Goal: Information Seeking & Learning: Check status

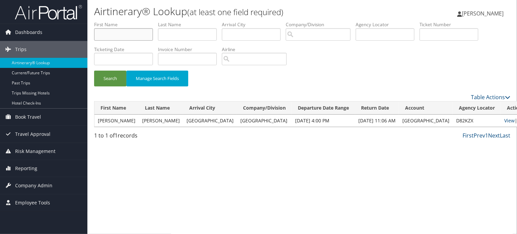
click at [129, 32] on input "text" at bounding box center [123, 34] width 59 height 12
type input "danielle"
type input "white"
click at [104, 82] on button "Search" at bounding box center [110, 79] width 32 height 16
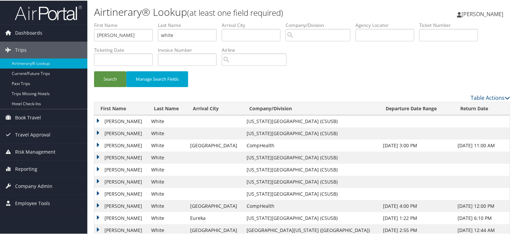
click at [98, 119] on td "Danielle" at bounding box center [121, 121] width 54 height 12
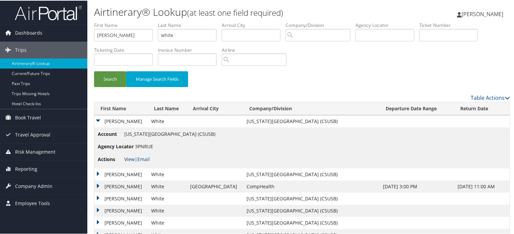
click at [129, 158] on link "View" at bounding box center [129, 158] width 10 height 6
click at [102, 171] on td "Danielle" at bounding box center [121, 174] width 54 height 12
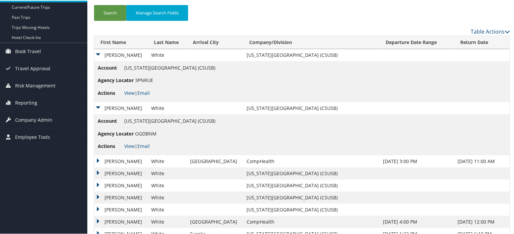
scroll to position [67, 0]
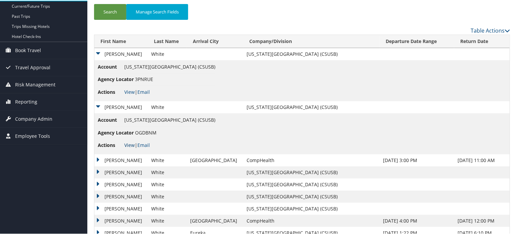
click at [126, 145] on link "View" at bounding box center [129, 144] width 10 height 6
click at [216, 124] on li "Account California State University San Bernardino (CSUSB)" at bounding box center [157, 121] width 118 height 10
click at [253, 81] on td "Account California State University San Bernardino (CSUSB) Agency Locator 3PNRU…" at bounding box center [302, 80] width 416 height 41
click at [203, 67] on span "[US_STATE][GEOGRAPHIC_DATA] (CSUSB)" at bounding box center [169, 66] width 91 height 6
click at [203, 66] on span "[US_STATE][GEOGRAPHIC_DATA] (CSUSB)" at bounding box center [169, 66] width 91 height 6
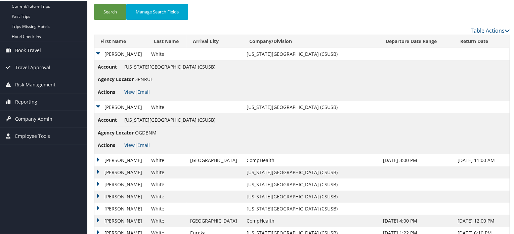
click at [98, 53] on td "Danielle" at bounding box center [121, 53] width 54 height 12
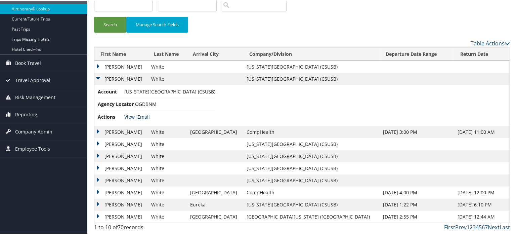
scroll to position [54, 0]
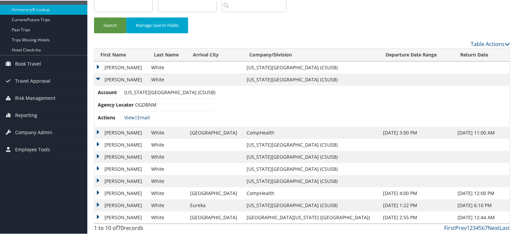
click at [100, 77] on td "Danielle" at bounding box center [121, 79] width 54 height 12
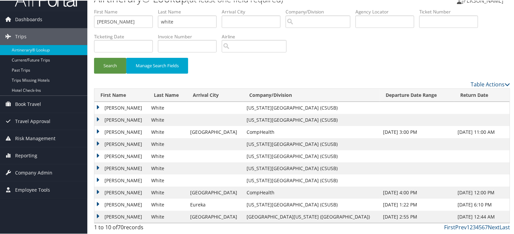
scroll to position [13, 0]
click at [110, 133] on td "Danielle" at bounding box center [121, 132] width 54 height 12
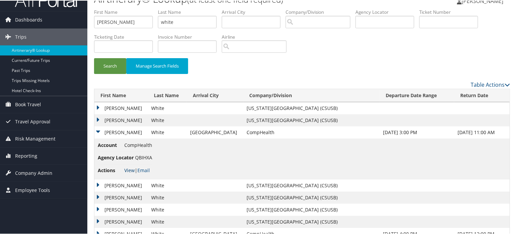
click at [128, 170] on link "View" at bounding box center [129, 169] width 10 height 6
click at [103, 126] on td "Danielle" at bounding box center [121, 132] width 54 height 12
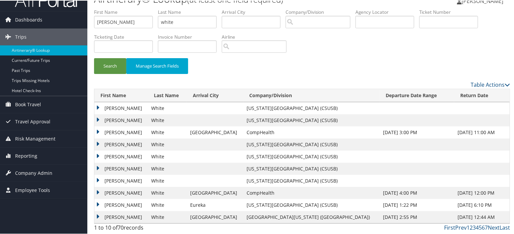
click at [99, 143] on td "Danielle" at bounding box center [121, 144] width 54 height 12
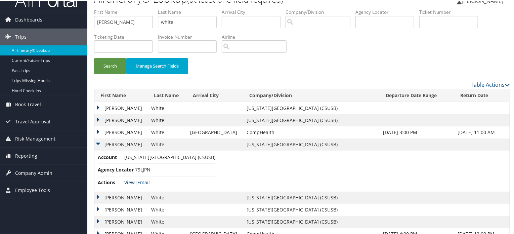
click at [126, 180] on link "View" at bounding box center [129, 182] width 10 height 6
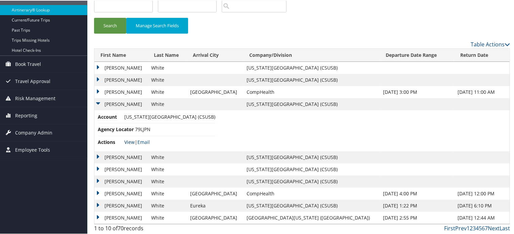
scroll to position [54, 0]
click at [102, 101] on td "Danielle" at bounding box center [121, 103] width 54 height 12
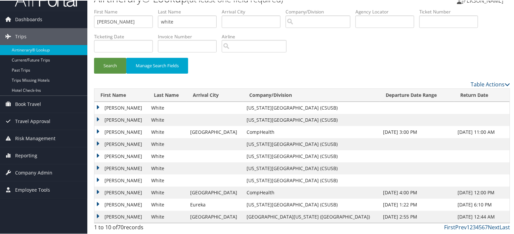
scroll to position [13, 0]
click at [108, 154] on td "Danielle" at bounding box center [121, 156] width 54 height 12
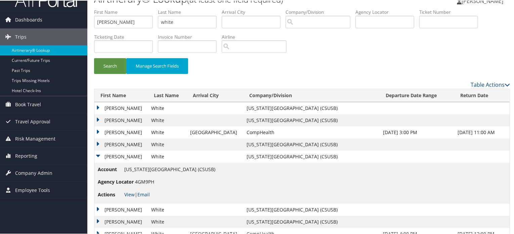
click at [108, 154] on td "Danielle" at bounding box center [121, 156] width 54 height 12
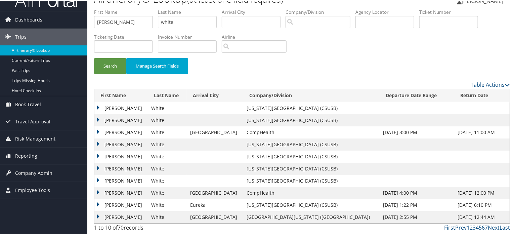
click at [109, 166] on td "Danielle" at bounding box center [121, 168] width 54 height 12
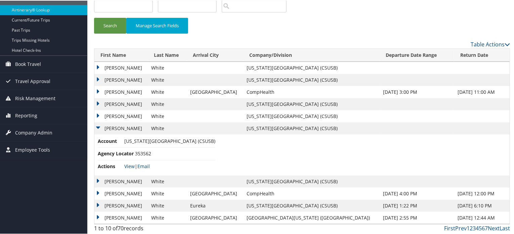
scroll to position [54, 0]
click at [115, 180] on td "Danielle" at bounding box center [121, 181] width 54 height 12
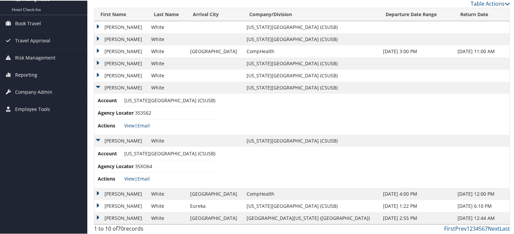
scroll to position [95, 0]
click at [117, 187] on td "Danielle" at bounding box center [121, 193] width 54 height 12
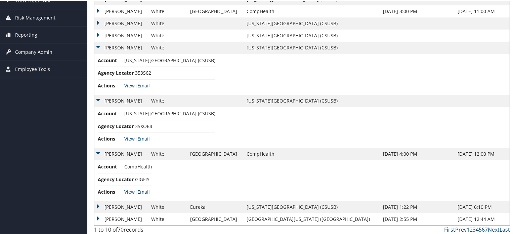
scroll to position [136, 0]
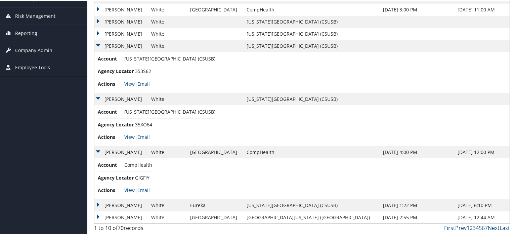
click at [114, 203] on td "Danielle" at bounding box center [121, 205] width 54 height 12
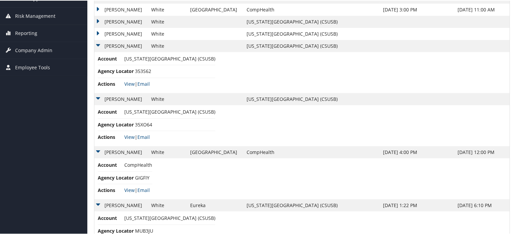
scroll to position [177, 0]
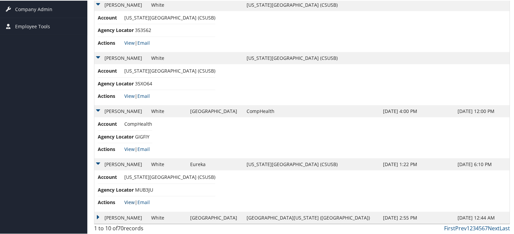
click at [129, 199] on link "View" at bounding box center [129, 201] width 10 height 6
click at [101, 217] on td "Danielle" at bounding box center [121, 217] width 54 height 12
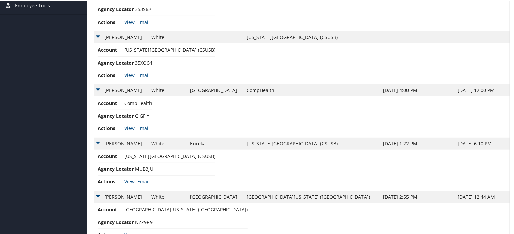
scroll to position [218, 0]
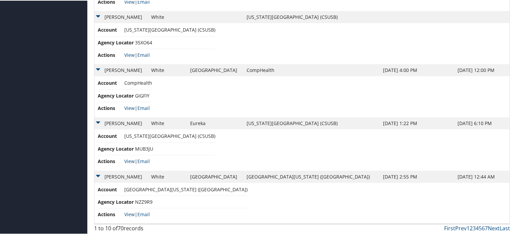
click at [470, 226] on link "2" at bounding box center [471, 227] width 3 height 7
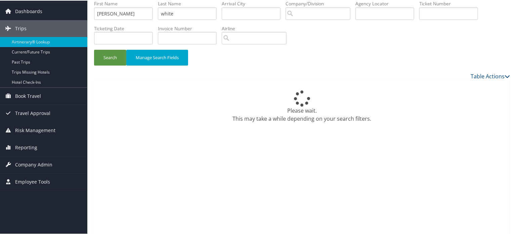
scroll to position [0, 0]
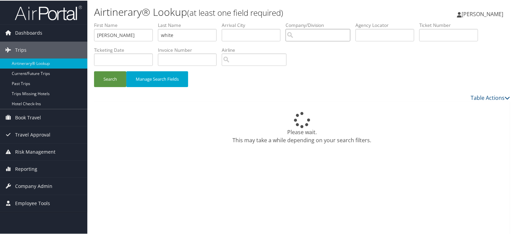
click at [317, 33] on input "search" at bounding box center [318, 34] width 65 height 12
drag, startPoint x: 317, startPoint y: 36, endPoint x: 280, endPoint y: 36, distance: 37.0
click at [280, 21] on ul "First Name danielle Last Name white Departure City Arrival City Company/Divisio…" at bounding box center [302, 21] width 416 height 0
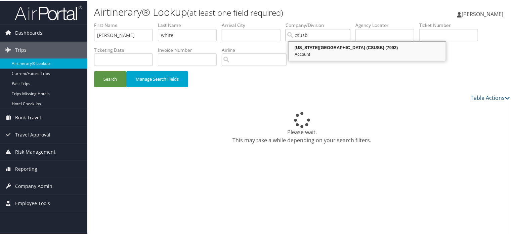
click at [363, 56] on div "Account" at bounding box center [367, 53] width 155 height 7
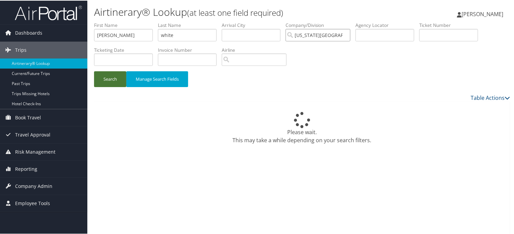
type input "[US_STATE][GEOGRAPHIC_DATA] (CSUSB)"
click at [117, 79] on button "Search" at bounding box center [110, 79] width 32 height 16
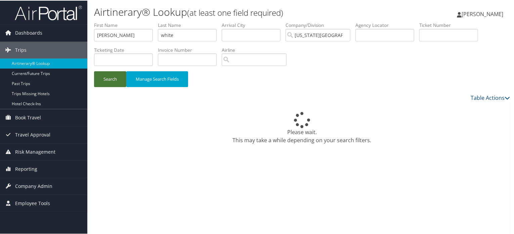
click at [117, 79] on button "Search" at bounding box center [110, 79] width 32 height 16
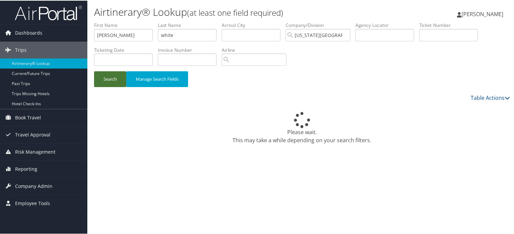
click at [117, 79] on button "Search" at bounding box center [110, 79] width 32 height 16
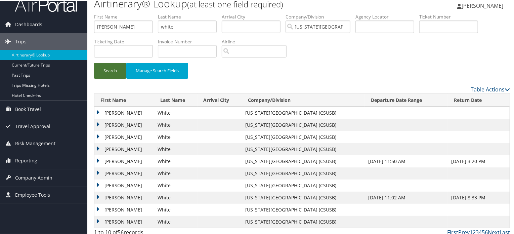
scroll to position [13, 0]
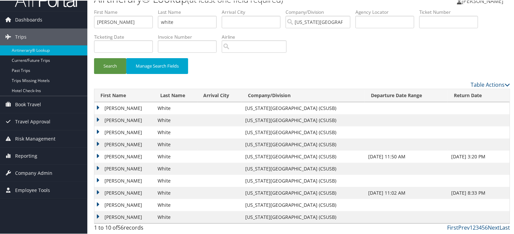
click at [502, 227] on link "Last" at bounding box center [505, 226] width 10 height 7
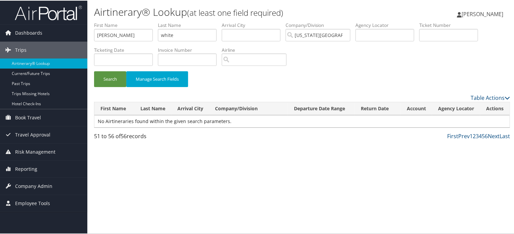
scroll to position [0, 0]
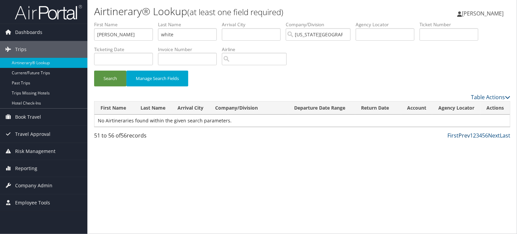
click at [465, 134] on link "Prev" at bounding box center [464, 135] width 11 height 7
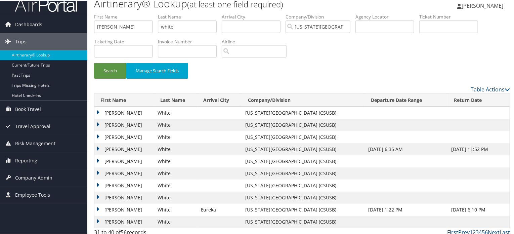
scroll to position [13, 0]
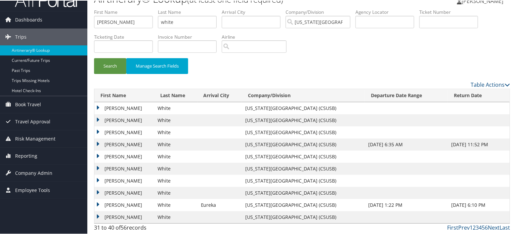
click at [98, 202] on td "Danielle" at bounding box center [124, 204] width 60 height 12
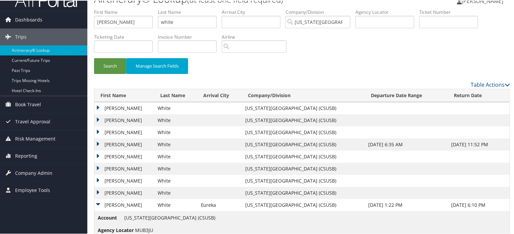
scroll to position [47, 0]
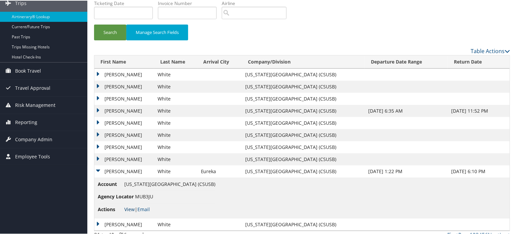
click at [130, 209] on link "View" at bounding box center [129, 208] width 10 height 6
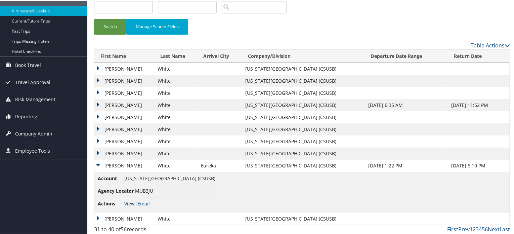
scroll to position [54, 0]
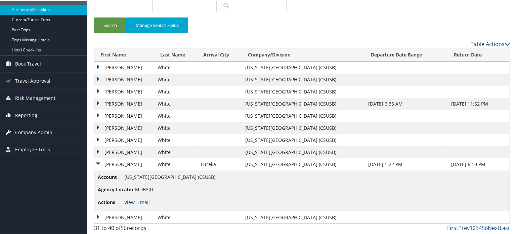
click at [102, 162] on td "Danielle" at bounding box center [124, 164] width 60 height 12
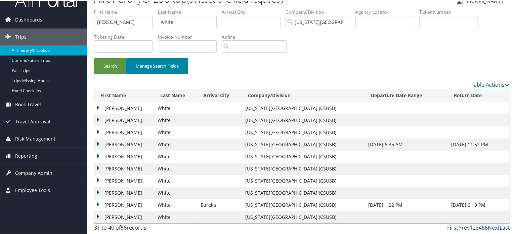
click at [174, 64] on button "Manage Search Fields" at bounding box center [157, 65] width 62 height 16
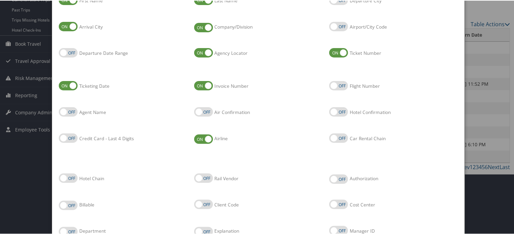
scroll to position [0, 0]
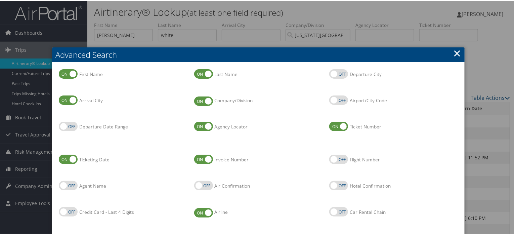
click at [457, 50] on link "×" at bounding box center [458, 52] width 8 height 13
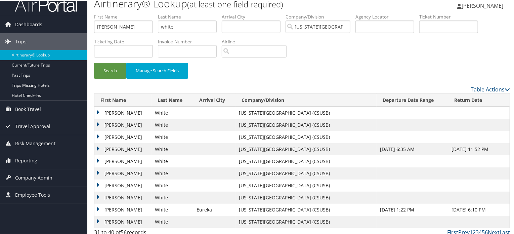
scroll to position [13, 0]
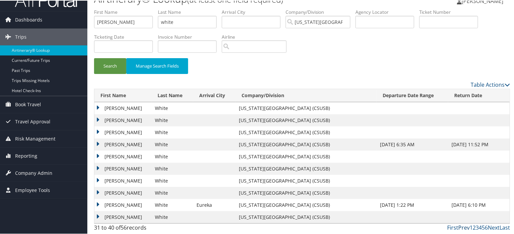
click at [461, 226] on link "Prev" at bounding box center [464, 226] width 11 height 7
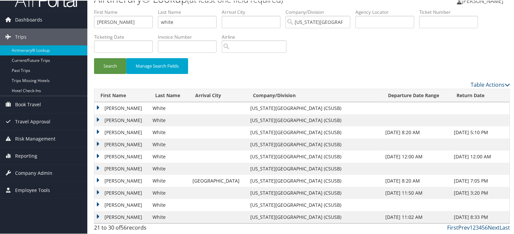
click at [461, 226] on link "Prev" at bounding box center [464, 226] width 11 height 7
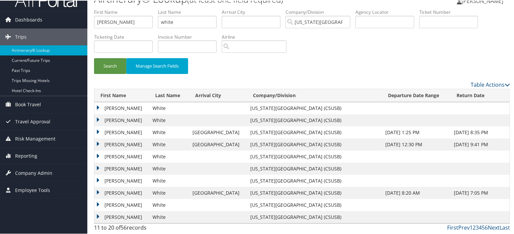
click at [97, 189] on td "Danielle" at bounding box center [121, 192] width 55 height 12
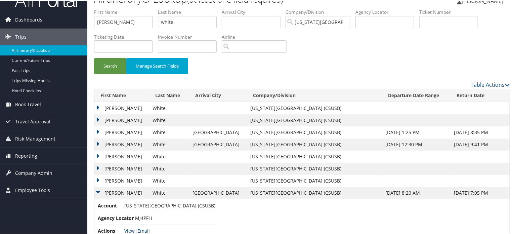
click at [97, 189] on td "Danielle" at bounding box center [121, 192] width 55 height 12
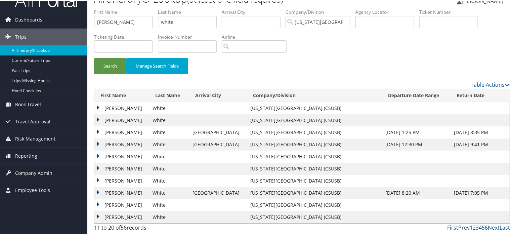
click at [102, 215] on td "Danielle" at bounding box center [121, 216] width 55 height 12
click at [102, 216] on td "Danielle" at bounding box center [121, 216] width 55 height 12
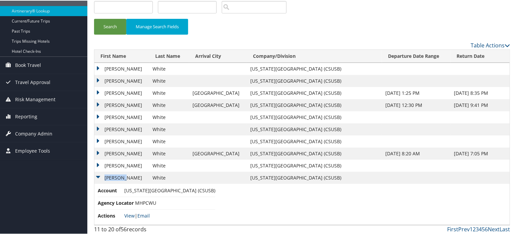
scroll to position [54, 0]
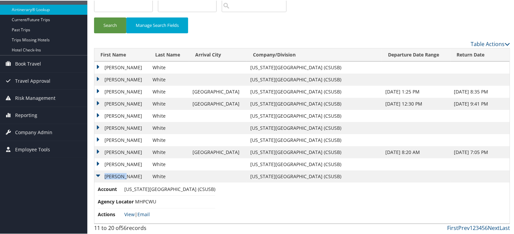
click at [98, 173] on td "Danielle" at bounding box center [121, 176] width 55 height 12
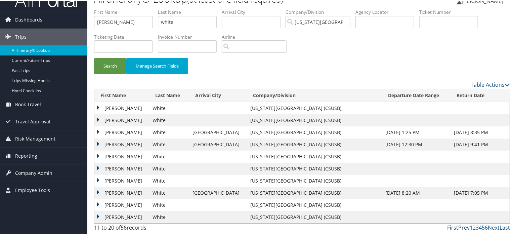
click at [449, 225] on link "First" at bounding box center [453, 226] width 11 height 7
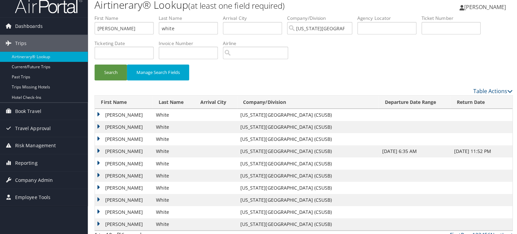
scroll to position [0, 0]
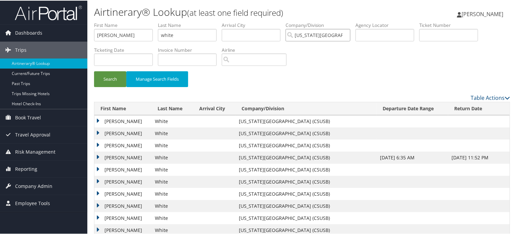
click at [329, 36] on input "[US_STATE][GEOGRAPHIC_DATA] (CSUSB)" at bounding box center [318, 34] width 65 height 12
click at [342, 55] on div "Search Manage Search Fields" at bounding box center [302, 57] width 426 height 72
drag, startPoint x: 180, startPoint y: 33, endPoint x: 153, endPoint y: 33, distance: 27.6
click at [153, 21] on ul "First Name danielle Last Name white Departure City Arrival City Company/Divisio…" at bounding box center [302, 21] width 416 height 0
drag, startPoint x: 123, startPoint y: 34, endPoint x: 59, endPoint y: 35, distance: 63.9
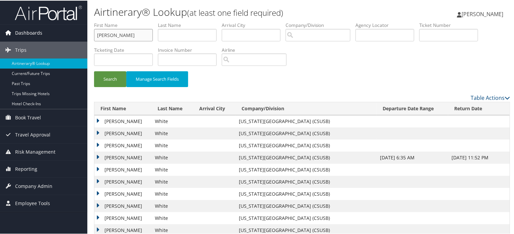
click at [59, 35] on div "Dashboards AirPortal 360™ (Manager) AirPortal 360™ (Agent) My Travel Dashboard …" at bounding box center [258, 123] width 517 height 247
click at [432, 31] on input "text" at bounding box center [449, 34] width 59 height 12
type input "8900896593838"
click at [104, 81] on button "Search" at bounding box center [110, 79] width 32 height 16
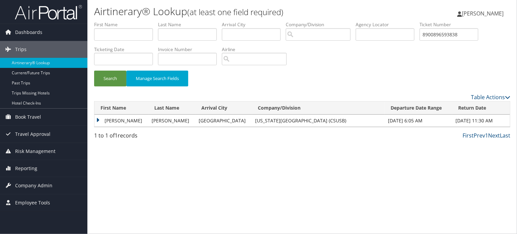
click at [104, 122] on td "BIANCA BONITA" at bounding box center [121, 121] width 54 height 12
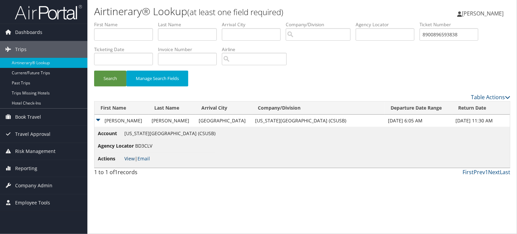
click at [127, 159] on link "View" at bounding box center [129, 158] width 10 height 6
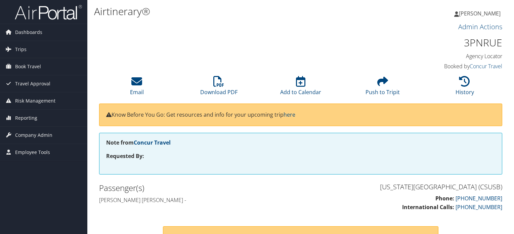
scroll to position [101, 0]
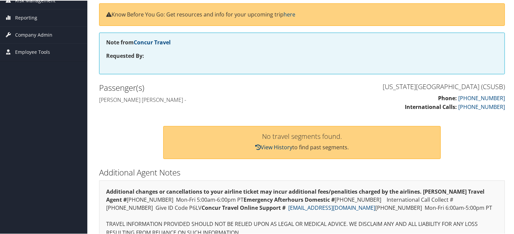
click at [270, 146] on link "View History" at bounding box center [274, 146] width 37 height 7
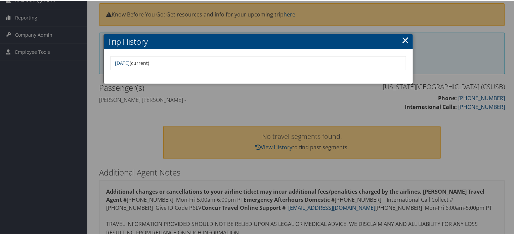
click at [130, 63] on link "Wed Apr 17 13:03:24 MDT 2024" at bounding box center [122, 62] width 15 height 6
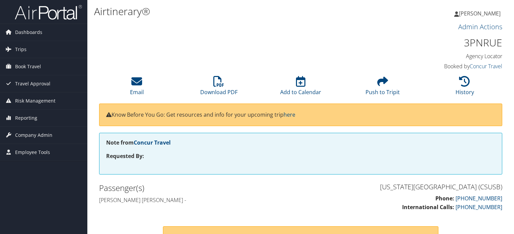
scroll to position [117, 0]
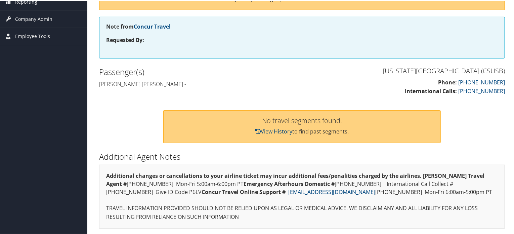
scroll to position [117, 0]
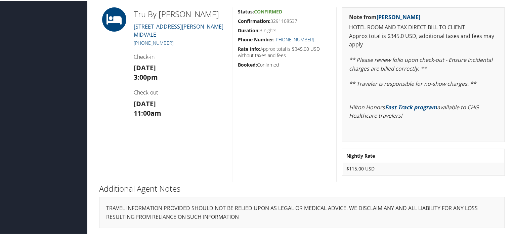
scroll to position [62, 0]
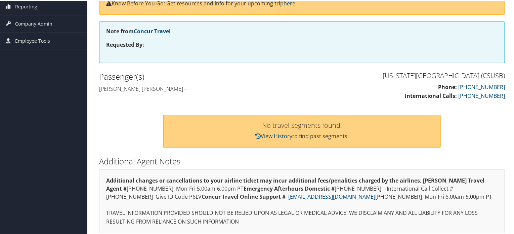
scroll to position [117, 0]
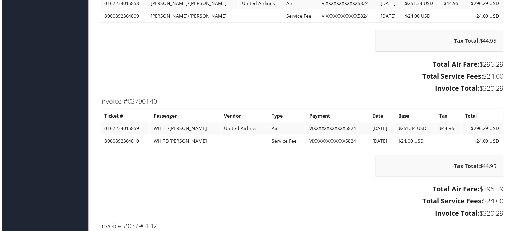
scroll to position [2925, 0]
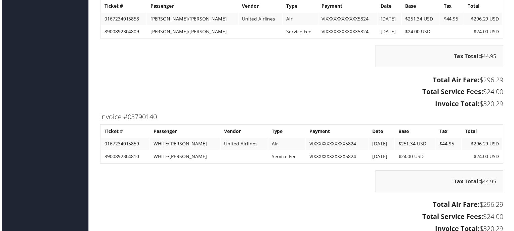
scroll to position [2892, 0]
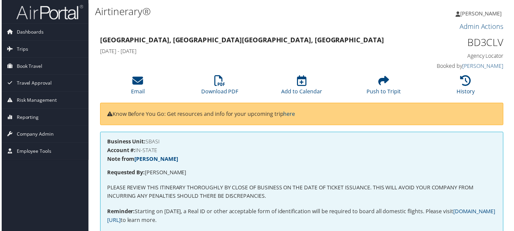
click at [477, 40] on h1 "BD3CLV" at bounding box center [459, 43] width 94 height 14
copy h1 "BD3CLV"
click at [221, 82] on icon at bounding box center [219, 81] width 11 height 11
